Goal: Find specific page/section: Find specific page/section

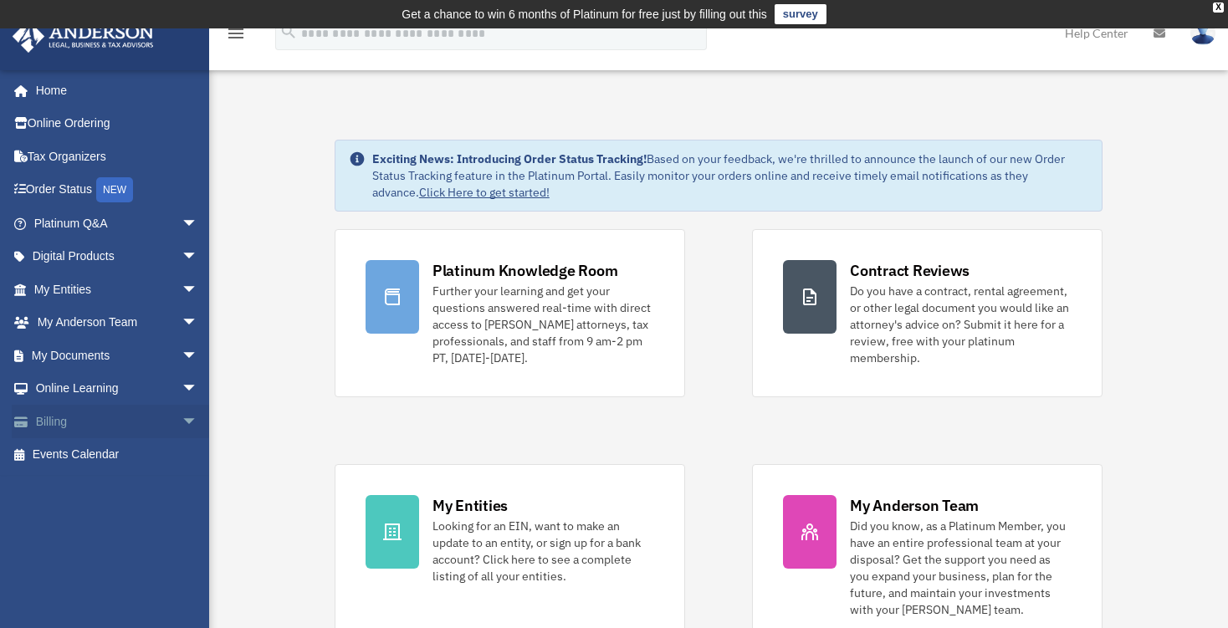
click at [85, 423] on link "Billing arrow_drop_down" at bounding box center [118, 421] width 212 height 33
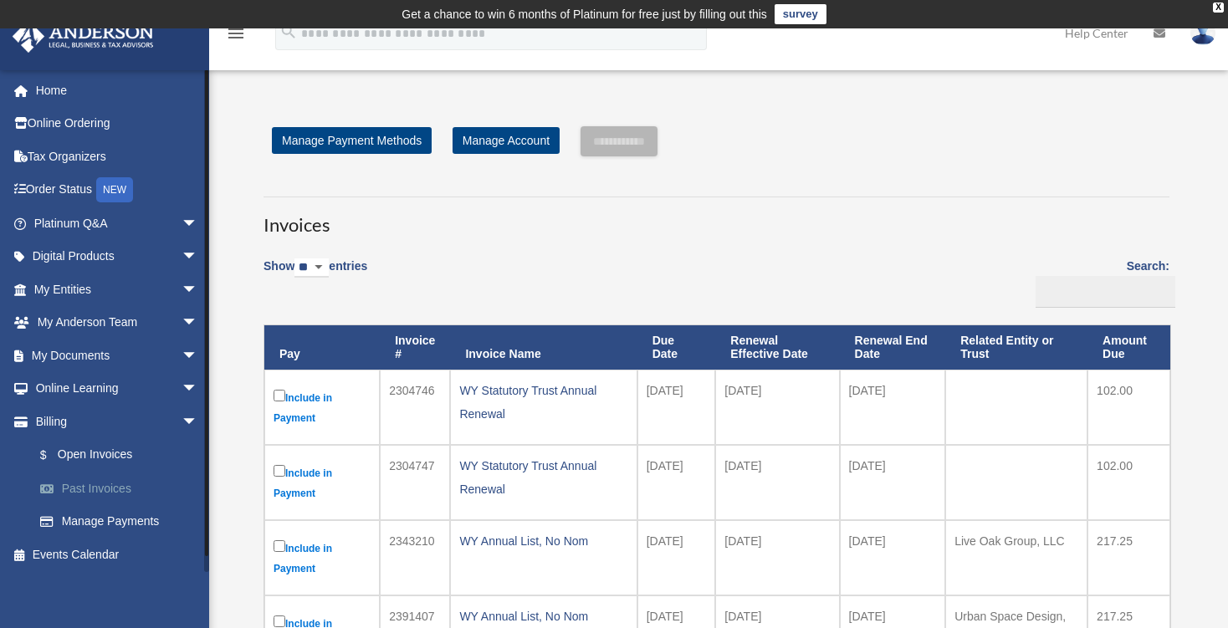
click at [116, 486] on link "Past Invoices" at bounding box center [123, 488] width 200 height 33
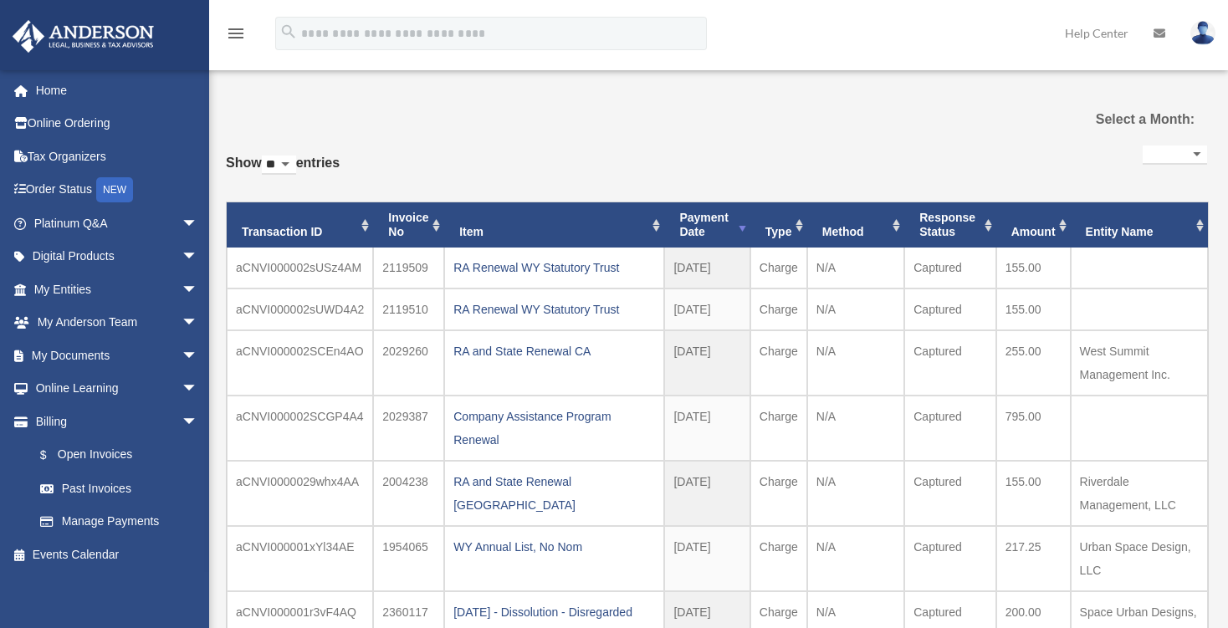
select select
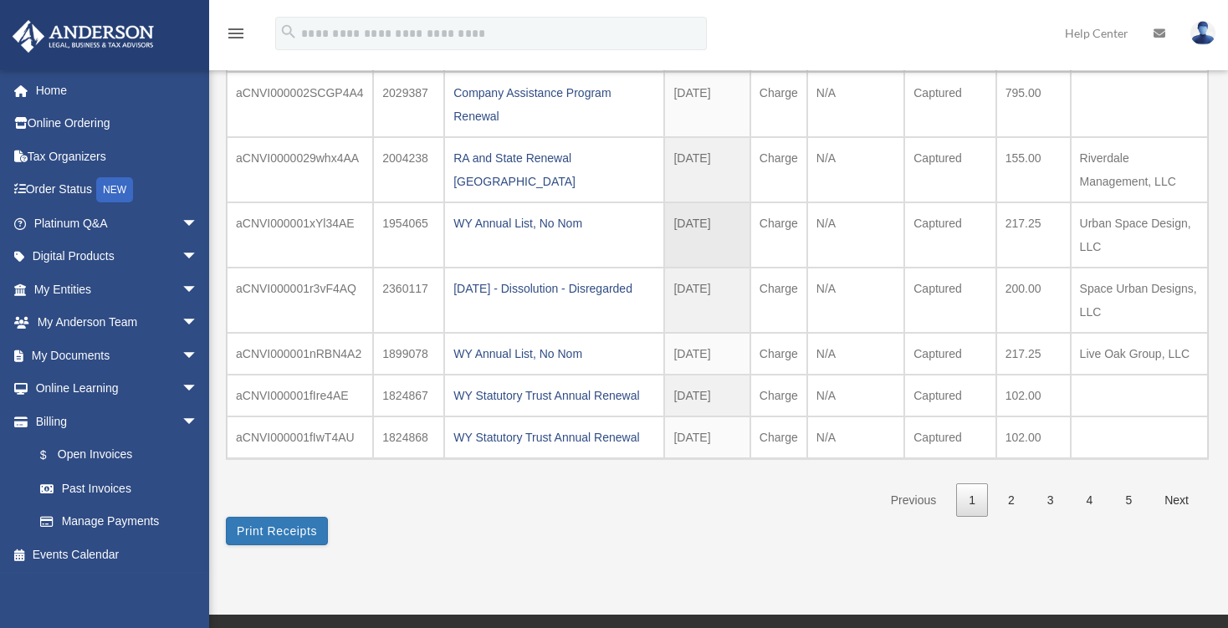
scroll to position [353, 0]
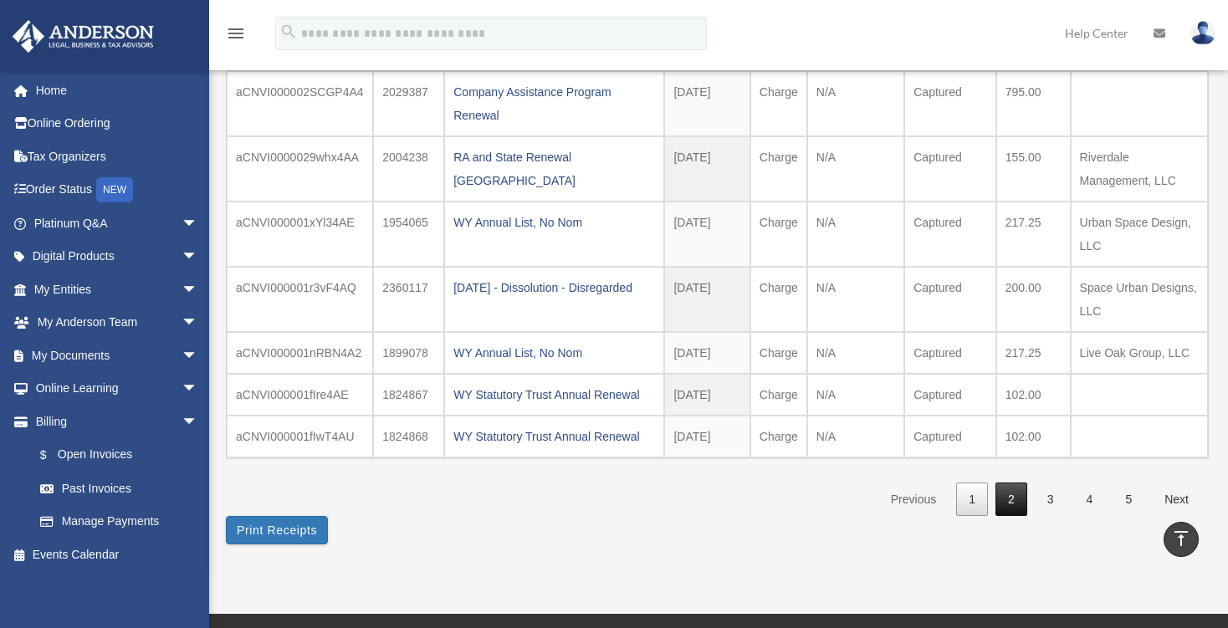
click at [1019, 491] on link "2" at bounding box center [1011, 500] width 32 height 34
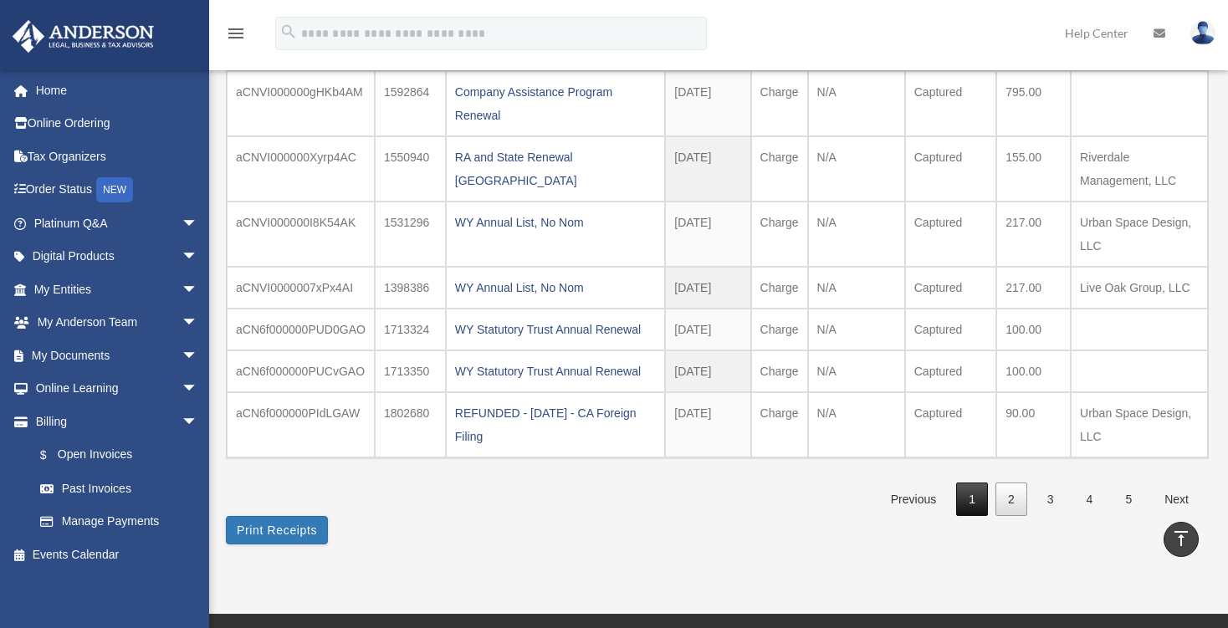
click at [968, 493] on link "1" at bounding box center [972, 500] width 32 height 34
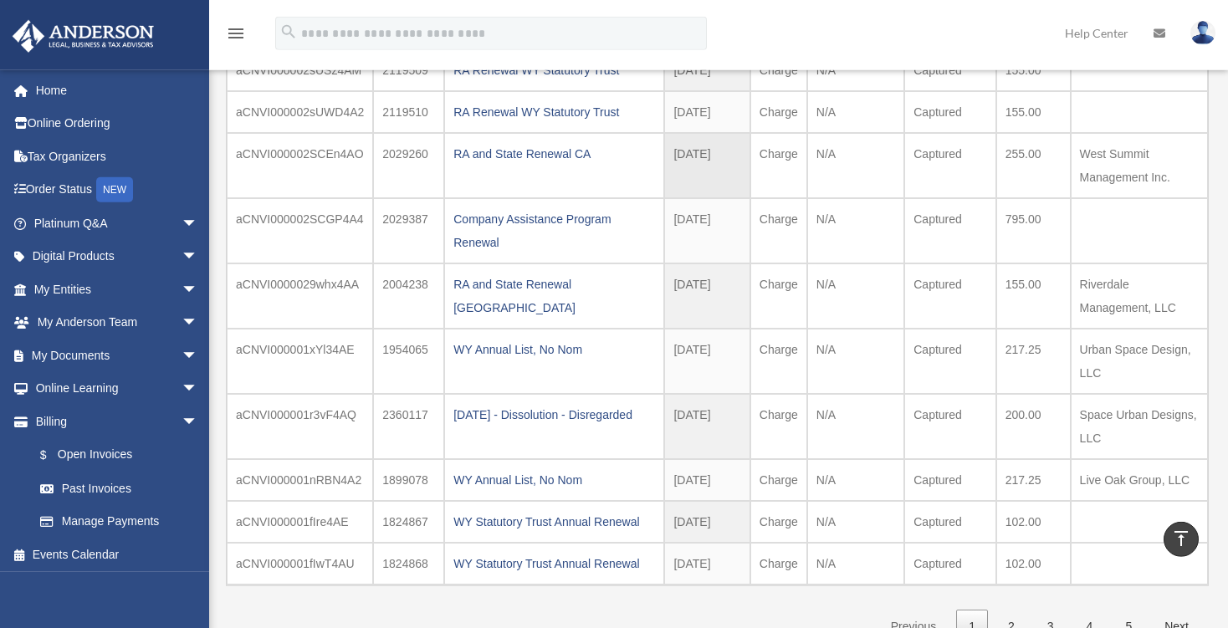
scroll to position [0, 0]
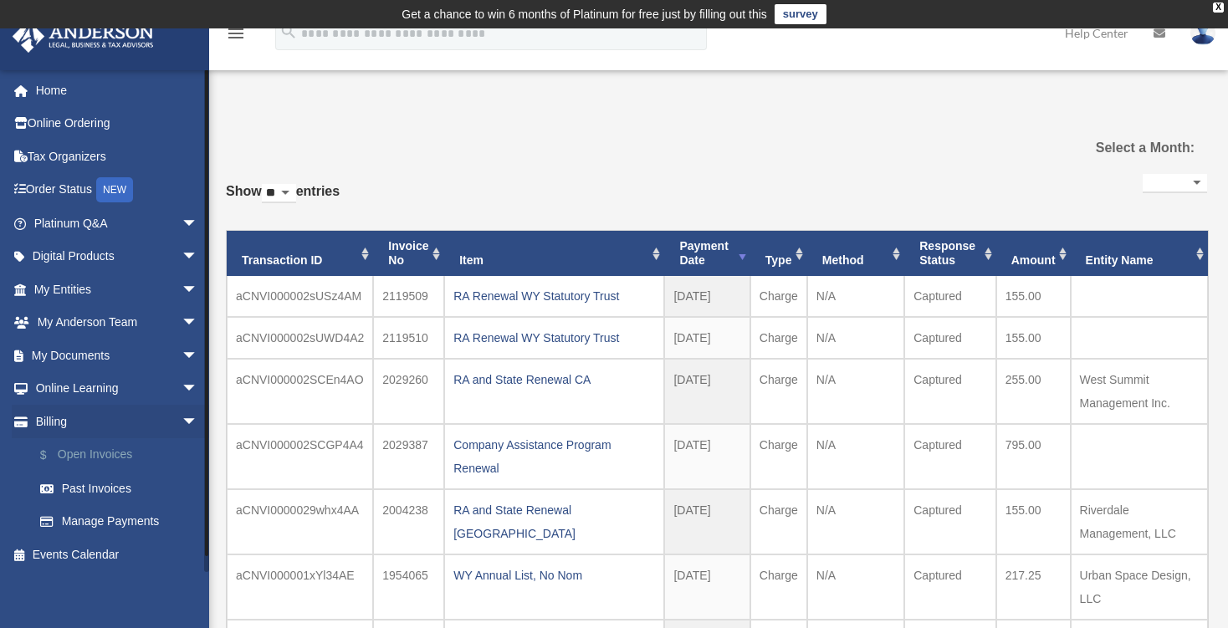
click at [114, 453] on link "$ Open Invoices" at bounding box center [123, 455] width 200 height 34
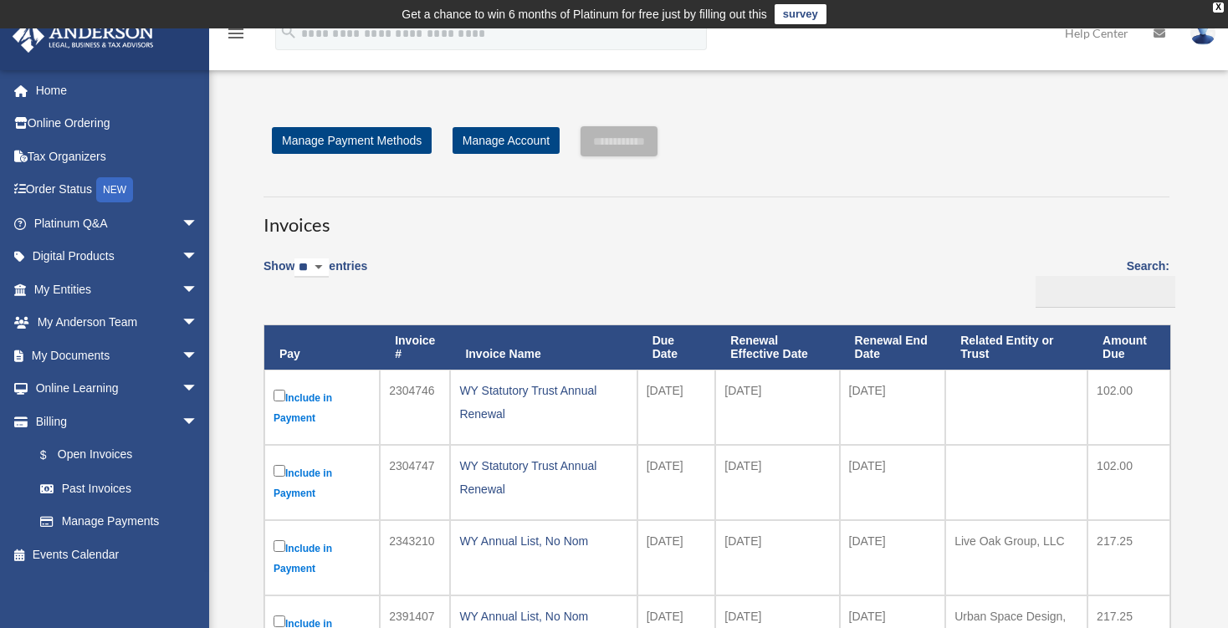
click at [1208, 35] on img at bounding box center [1202, 33] width 25 height 24
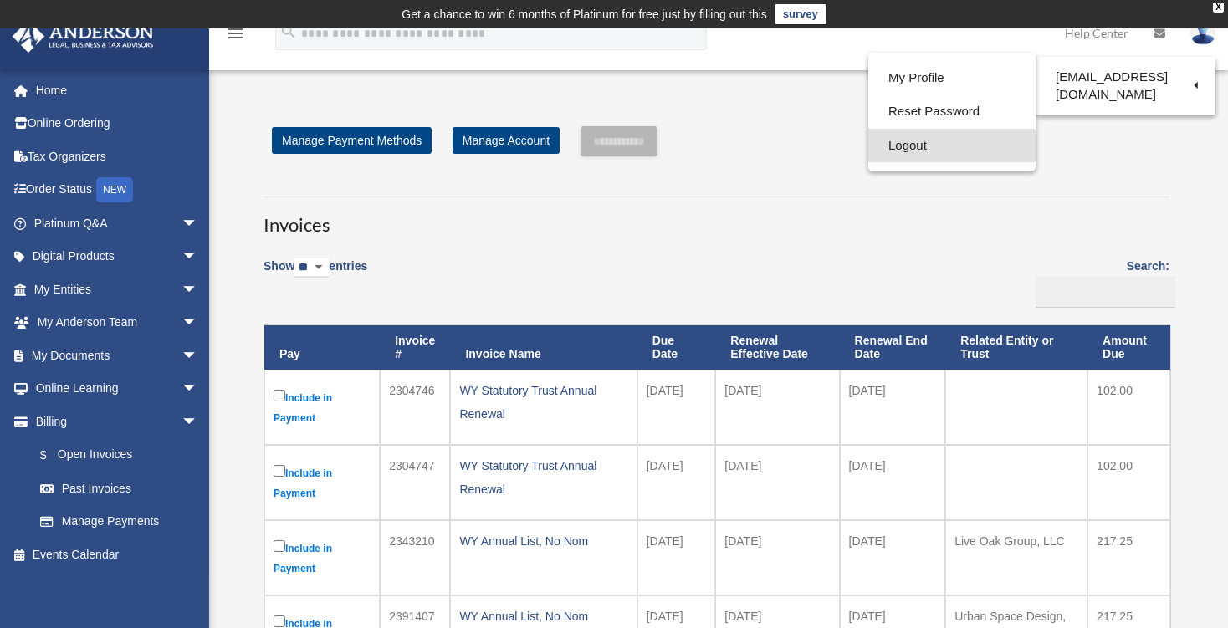
click at [928, 151] on link "Logout" at bounding box center [951, 146] width 167 height 34
